Goal: Task Accomplishment & Management: Use online tool/utility

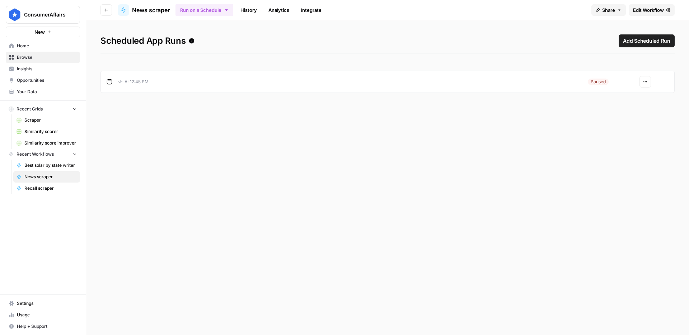
click at [646, 84] on icon "button" at bounding box center [645, 82] width 4 height 4
click at [633, 96] on span "Resume" at bounding box center [626, 98] width 31 height 7
click at [108, 10] on span "Go back" at bounding box center [108, 10] width 0 height 0
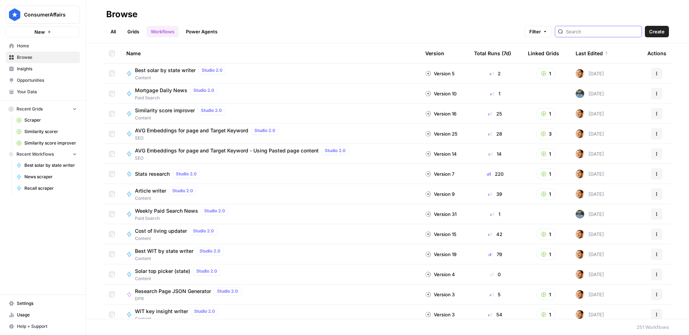
click at [595, 31] on input "search" at bounding box center [602, 31] width 73 height 7
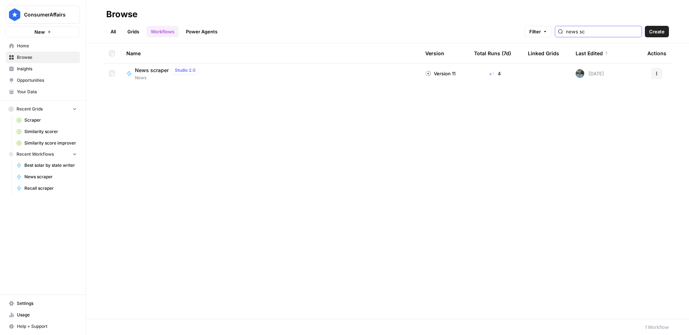
type input "news sc"
click at [164, 70] on span "News scraper" at bounding box center [152, 70] width 34 height 7
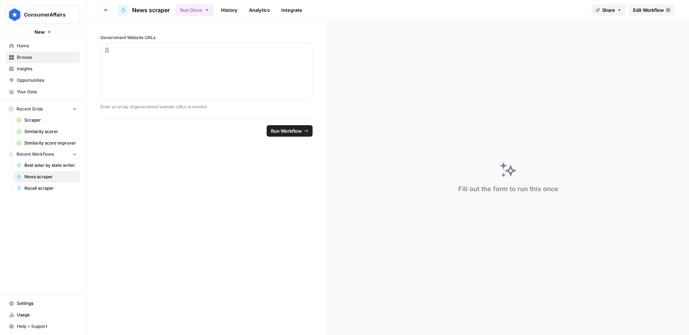
click at [634, 8] on span "Edit Workflow" at bounding box center [648, 9] width 31 height 7
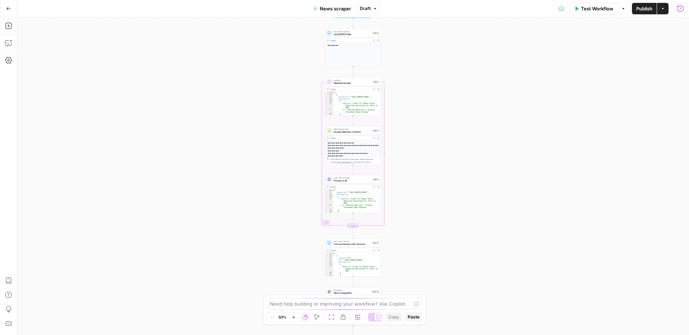
click at [677, 9] on icon "button" at bounding box center [679, 8] width 7 height 7
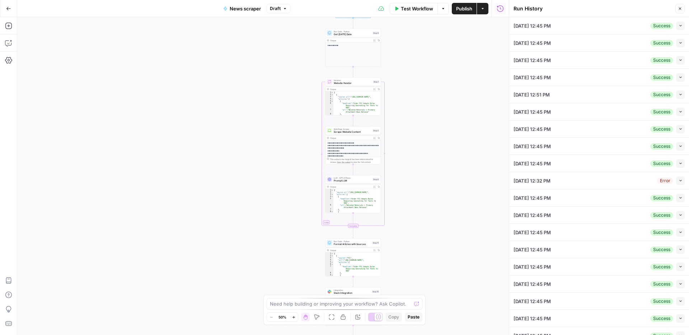
click at [15, 7] on div "Go Back" at bounding box center [8, 8] width 17 height 17
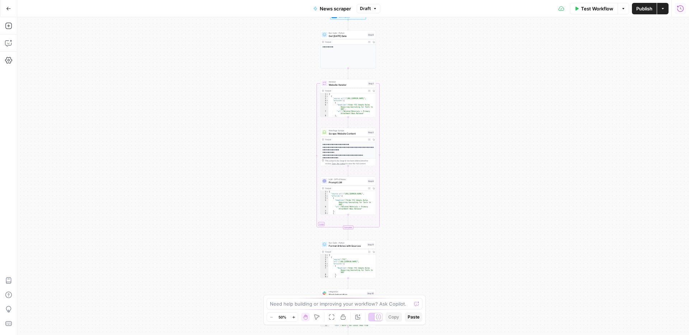
click at [678, 10] on icon "button" at bounding box center [679, 8] width 7 height 7
